Goal: Information Seeking & Learning: Learn about a topic

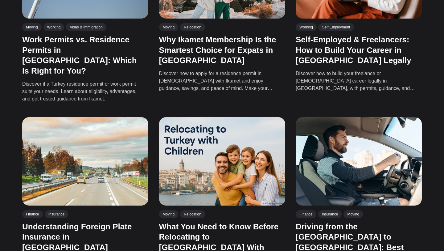
scroll to position [949, 0]
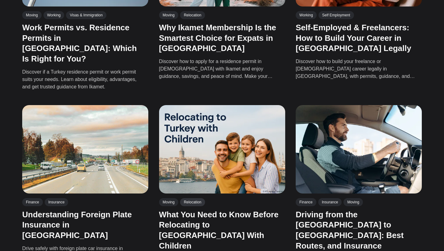
click at [197, 198] on link "Relocation" at bounding box center [192, 202] width 25 height 8
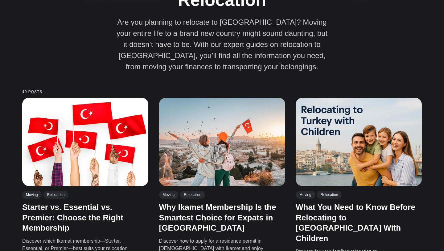
scroll to position [158, 0]
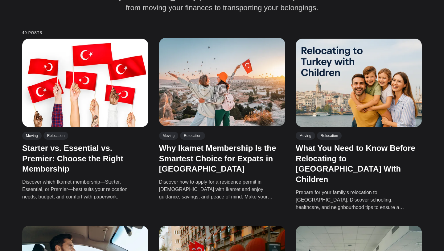
click at [205, 124] on img at bounding box center [222, 82] width 126 height 88
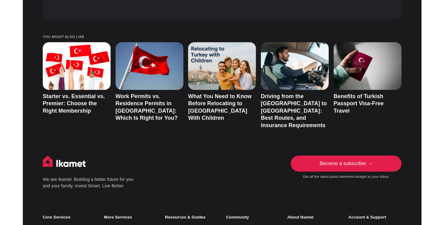
scroll to position [2558, 0]
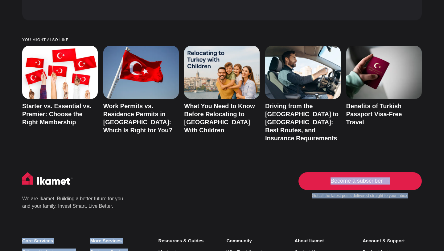
drag, startPoint x: 0, startPoint y: 0, endPoint x: 63, endPoint y: 241, distance: 248.7
